Goal: Task Accomplishment & Management: Manage account settings

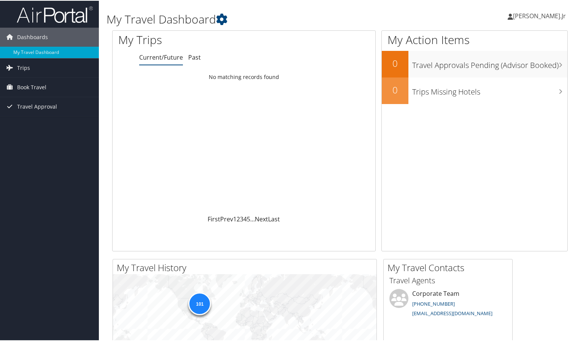
click at [523, 13] on span "[PERSON_NAME].Jr" at bounding box center [539, 15] width 53 height 8
click at [510, 68] on link "View Travel Profile" at bounding box center [522, 67] width 85 height 13
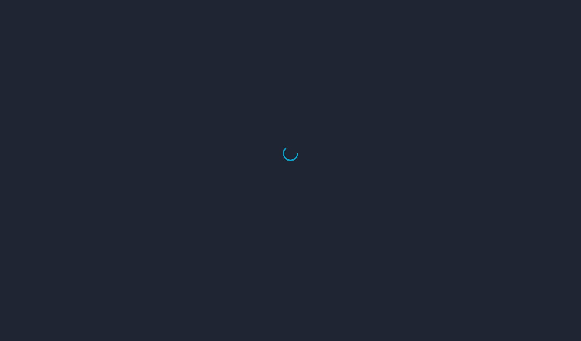
select select "US"
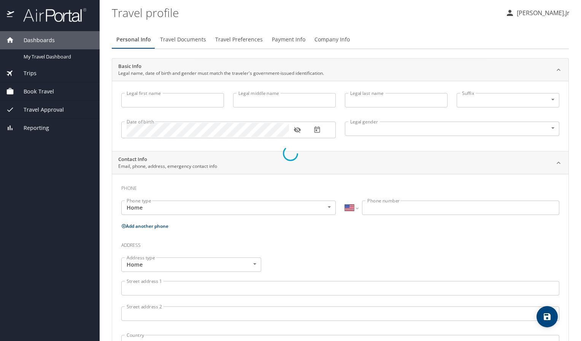
type input "[PERSON_NAME]"
type input "[PERSON_NAME].Jr"
type input "[DEMOGRAPHIC_DATA]"
select select "PE"
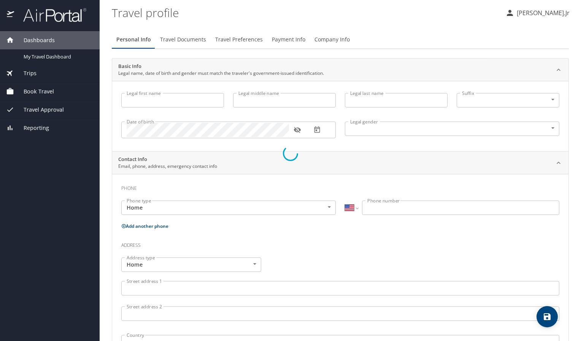
select select "PE"
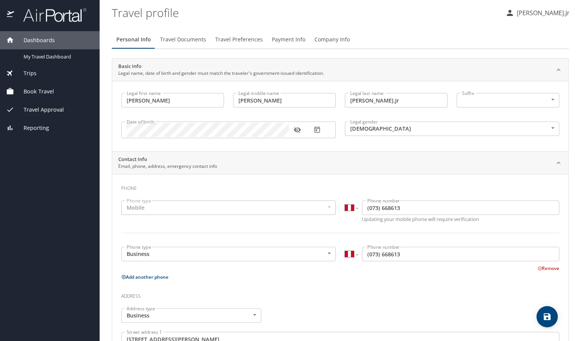
click at [293, 39] on span "Payment Info" at bounding box center [288, 40] width 33 height 10
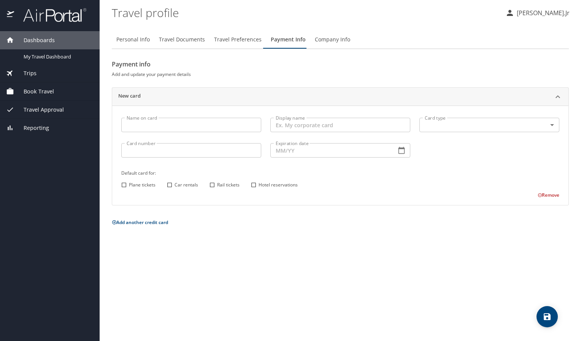
click at [225, 124] on input "Name on card" at bounding box center [191, 125] width 140 height 14
type input "[PERSON_NAME]"
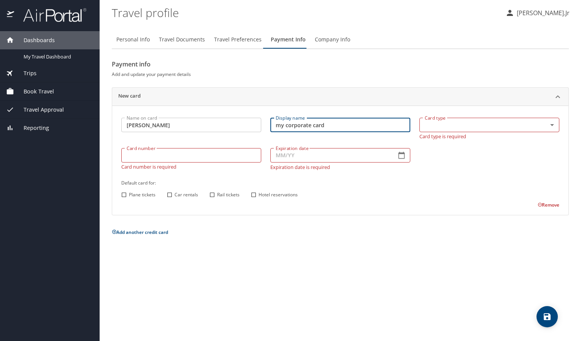
type input "my corporate card"
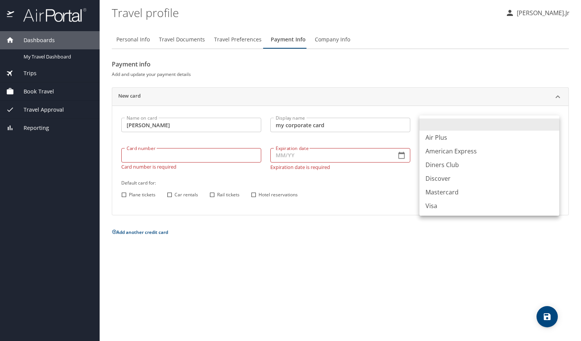
click at [428, 124] on body "Dashboards My Travel Dashboard Trips Current / Future Trips Past Trips Trips Mi…" at bounding box center [290, 170] width 581 height 341
click at [449, 209] on li "Visa" at bounding box center [489, 206] width 140 height 14
type input "VI"
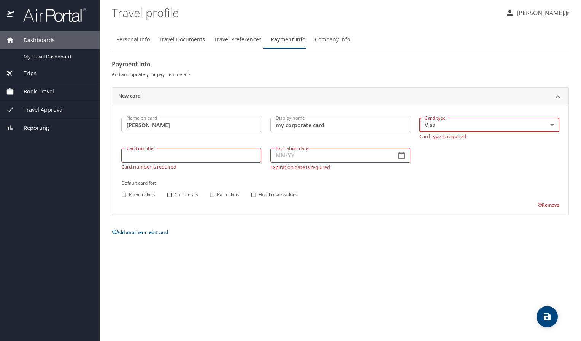
click at [152, 162] on div "Card number Card number Card number is required" at bounding box center [191, 159] width 149 height 31
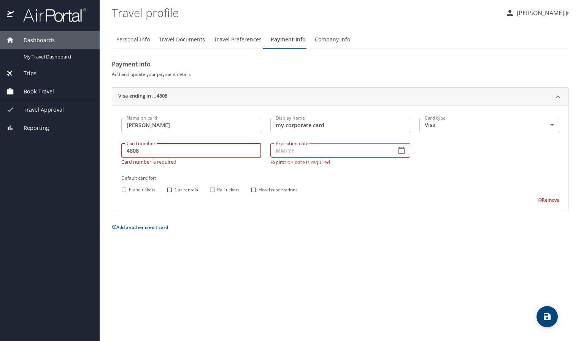
type input "4808"
click at [171, 189] on input "Car rentals" at bounding box center [170, 190] width 10 height 10
checkbox input "true"
click at [254, 189] on input "Hotel reservations" at bounding box center [254, 190] width 10 height 10
checkbox input "true"
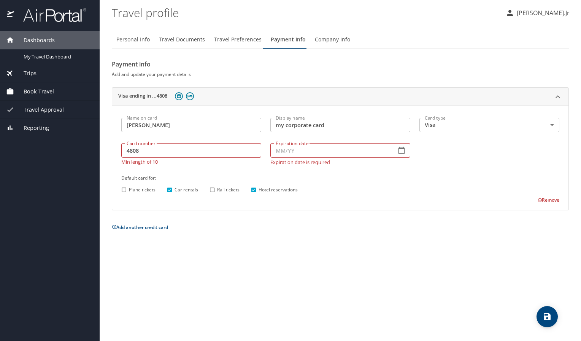
click at [214, 189] on input "Rail tickets" at bounding box center [212, 190] width 10 height 10
checkbox input "true"
click at [164, 153] on input "4808" at bounding box center [191, 150] width 140 height 14
type input "[CREDIT_CARD_NUMBER]"
click at [330, 150] on input "Expiration date" at bounding box center [330, 150] width 120 height 14
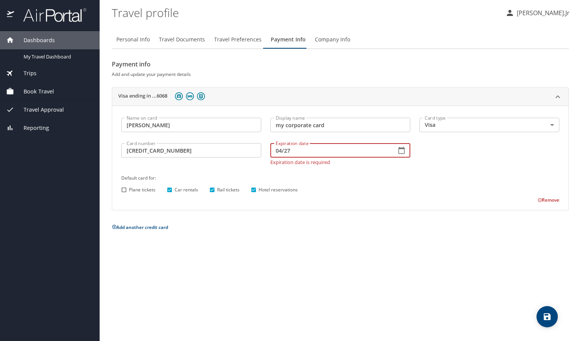
type input "04/27"
click at [228, 263] on div "Personal Info Travel Documents Travel Preferences Payment Info Company Info Pay…" at bounding box center [340, 182] width 457 height 317
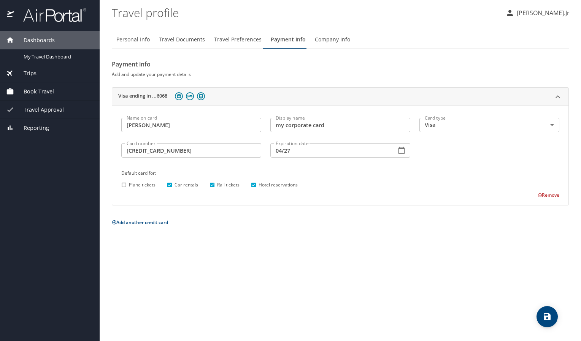
click at [545, 315] on icon "save" at bounding box center [546, 316] width 9 height 9
